Goal: Transaction & Acquisition: Book appointment/travel/reservation

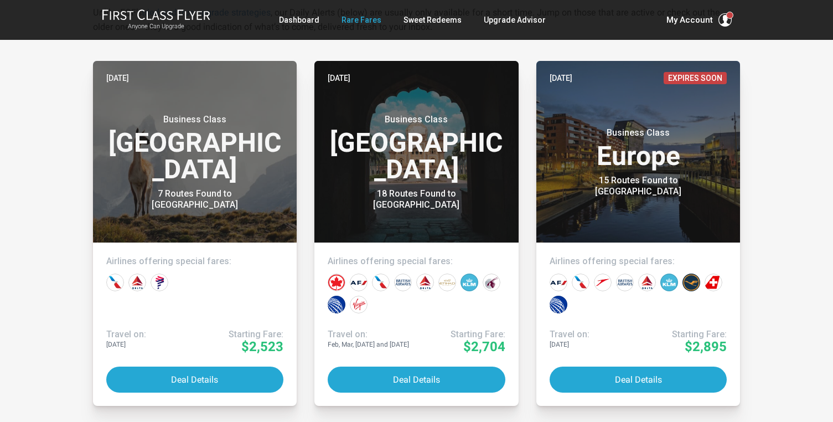
scroll to position [232, 0]
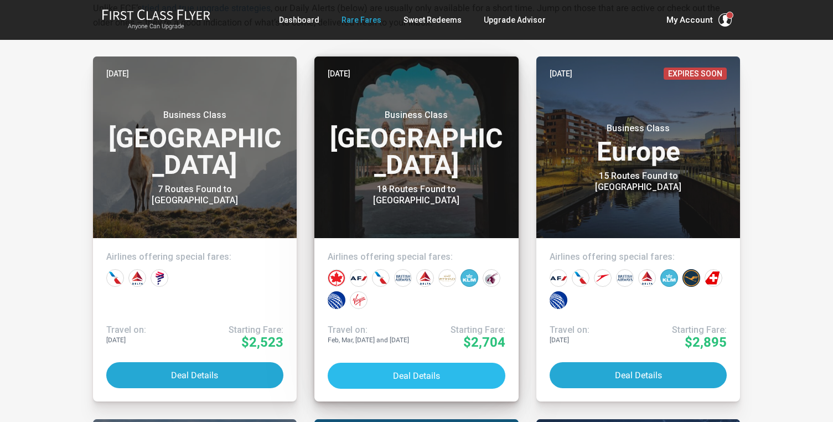
click at [375, 364] on button "Deal Details" at bounding box center [417, 375] width 178 height 26
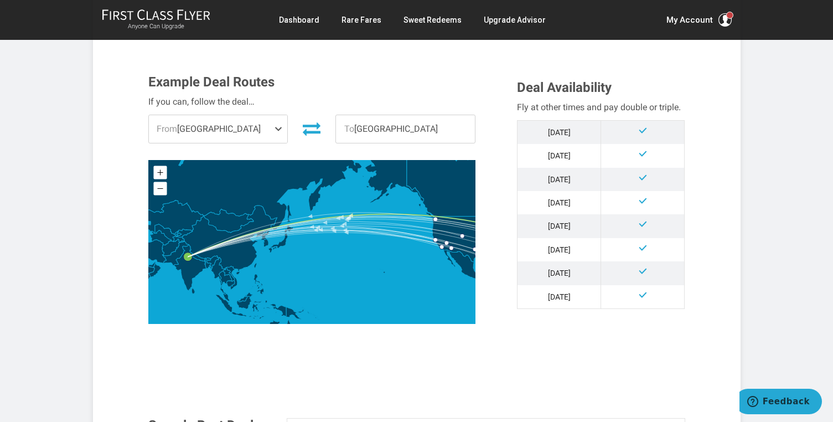
scroll to position [309, 0]
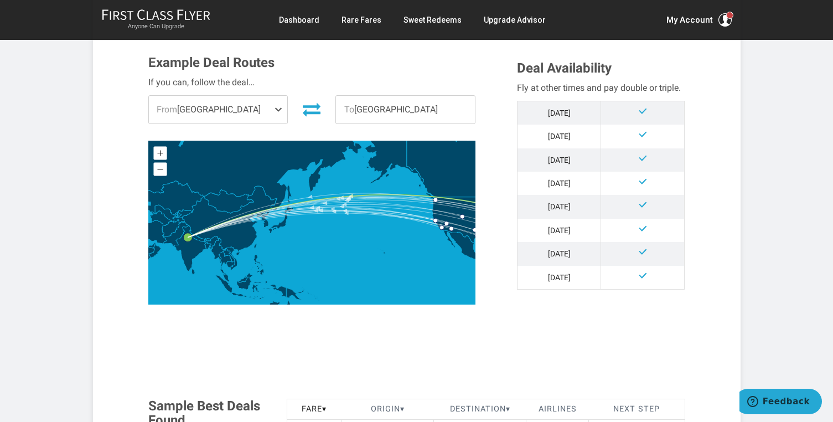
click at [282, 110] on span at bounding box center [280, 110] width 13 height 28
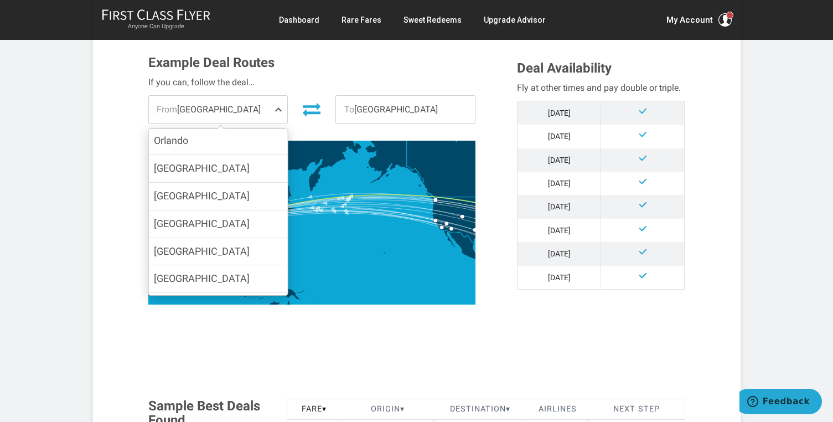
scroll to position [329, 0]
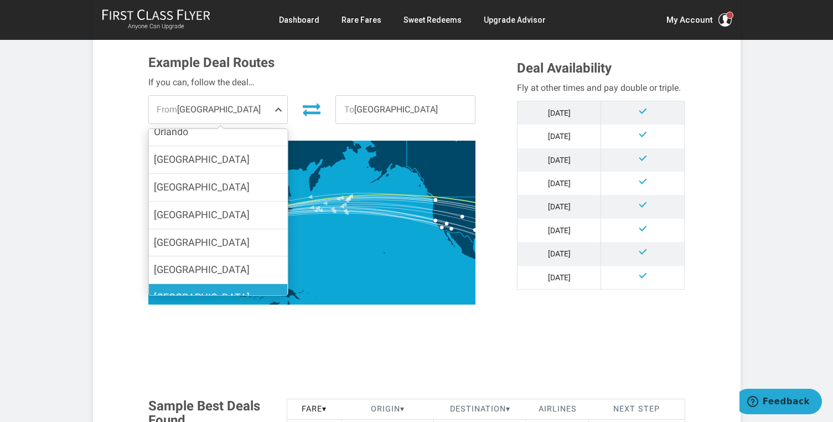
click at [233, 284] on label "[GEOGRAPHIC_DATA]" at bounding box center [217, 297] width 139 height 27
click at [0, 0] on input "[GEOGRAPHIC_DATA]" at bounding box center [0, 0] width 0 height 0
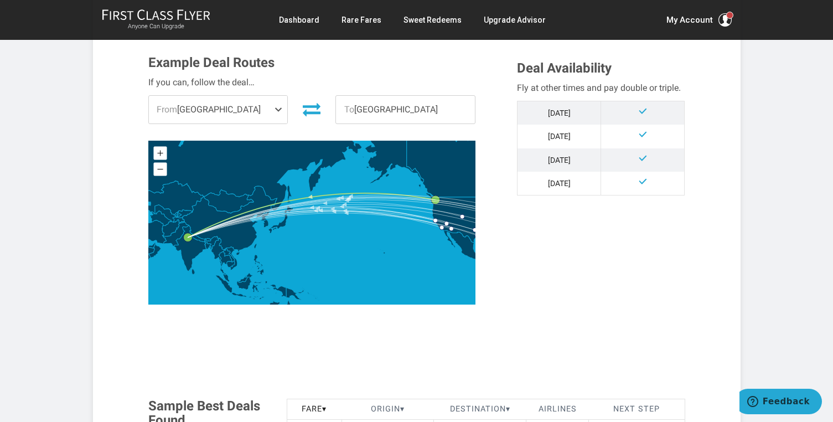
click at [499, 238] on div "Example Deal Routes If you can, follow the deal… From [GEOGRAPHIC_DATA] [GEOGRA…" at bounding box center [324, 182] width 369 height 255
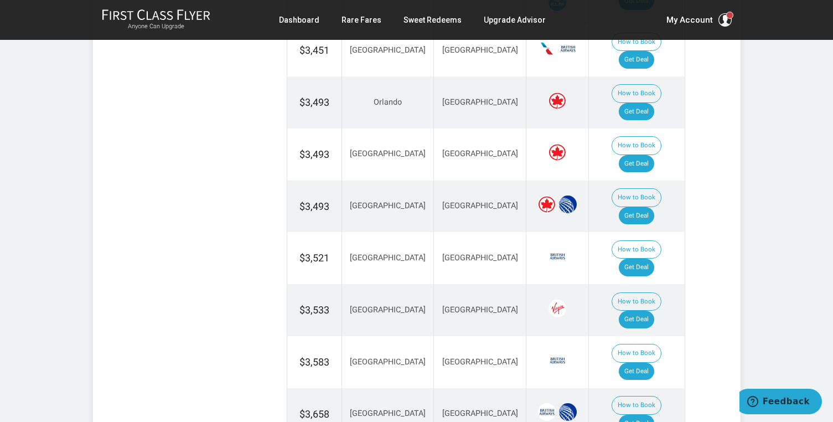
scroll to position [1160, 0]
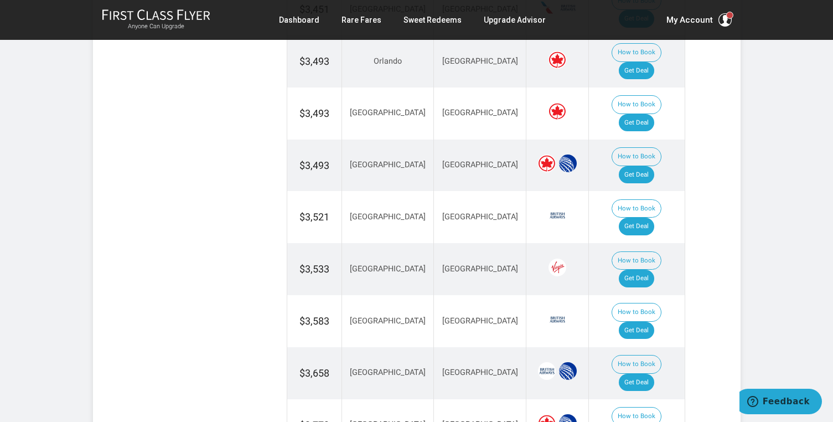
scroll to position [1201, 0]
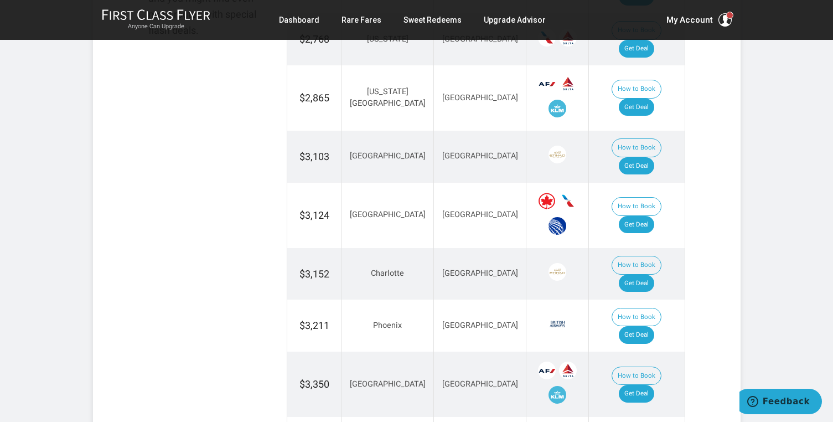
scroll to position [790, 0]
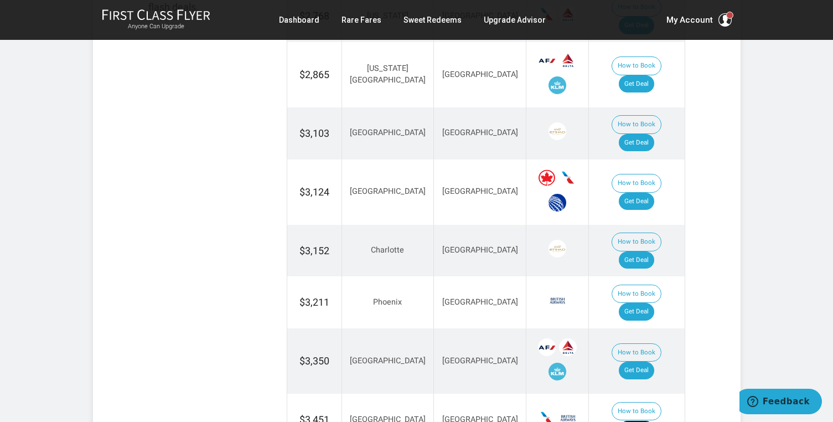
click at [642, 420] on link "Get Deal" at bounding box center [636, 429] width 35 height 18
